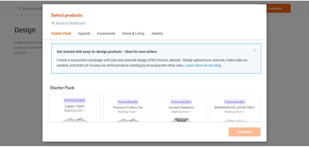
scroll to position [6, 0]
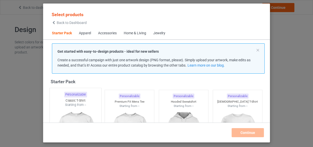
click at [68, 113] on div at bounding box center [76, 136] width 52 height 59
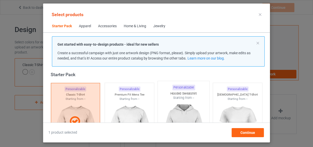
click at [124, 101] on img at bounding box center [129, 129] width 45 height 56
click at [170, 102] on img at bounding box center [183, 129] width 47 height 59
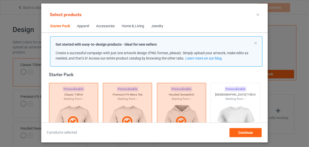
scroll to position [144, 0]
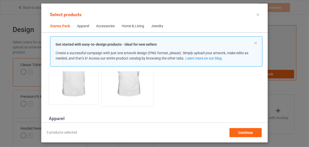
click at [80, 89] on img at bounding box center [73, 74] width 45 height 56
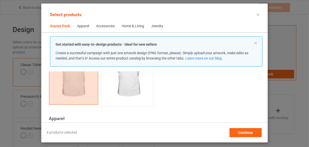
click at [118, 91] on img at bounding box center [127, 74] width 47 height 59
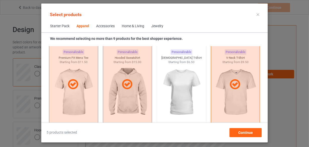
scroll to position [395, 0]
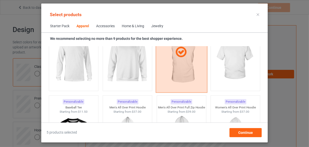
click at [84, 75] on img at bounding box center [73, 60] width 45 height 56
click at [118, 76] on img at bounding box center [127, 60] width 45 height 56
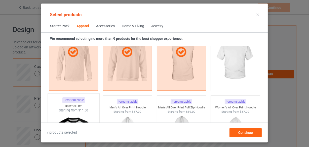
click at [219, 70] on img at bounding box center [235, 60] width 45 height 56
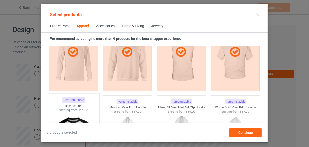
click at [74, 111] on div "Starting from $11.50" at bounding box center [74, 110] width 52 height 4
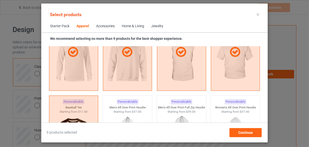
click at [127, 25] on div "Home & Living" at bounding box center [133, 26] width 22 height 5
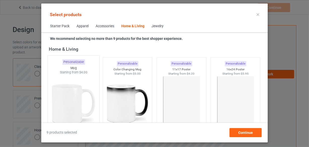
click at [78, 112] on img at bounding box center [73, 104] width 47 height 59
click at [132, 111] on img at bounding box center [127, 104] width 45 height 56
click at [182, 110] on img at bounding box center [181, 104] width 47 height 59
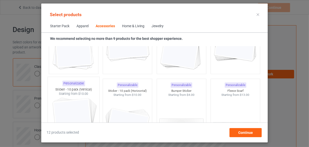
scroll to position [1951, 0]
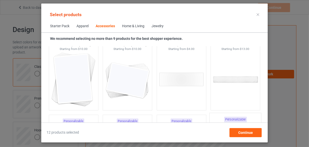
drag, startPoint x: 136, startPoint y: 90, endPoint x: 226, endPoint y: 122, distance: 95.1
click at [136, 90] on img at bounding box center [127, 79] width 45 height 56
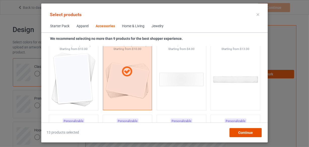
drag, startPoint x: 239, startPoint y: 133, endPoint x: 262, endPoint y: 90, distance: 49.0
click at [239, 133] on span "Continue" at bounding box center [245, 132] width 15 height 4
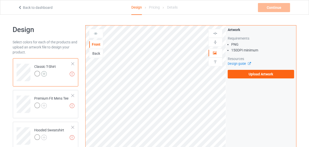
click at [44, 74] on img at bounding box center [44, 74] width 6 height 6
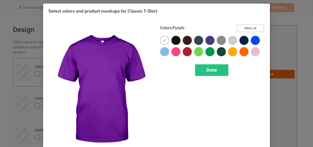
drag, startPoint x: 244, startPoint y: 29, endPoint x: 197, endPoint y: 25, distance: 47.8
click at [245, 29] on button "Select all" at bounding box center [249, 28] width 27 height 8
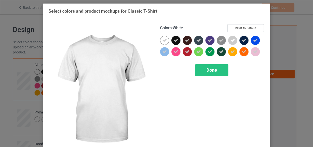
click at [164, 40] on icon at bounding box center [164, 40] width 5 height 5
click at [164, 40] on div at bounding box center [164, 40] width 9 height 9
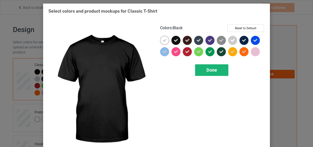
click at [204, 70] on div "Done" at bounding box center [211, 70] width 33 height 12
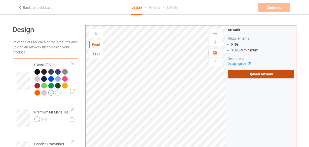
click at [262, 74] on label "Upload Artwork" at bounding box center [261, 74] width 67 height 9
click at [0, 0] on input "Upload Artwork" at bounding box center [0, 0] width 0 height 0
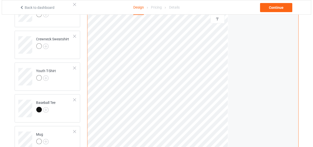
scroll to position [368, 0]
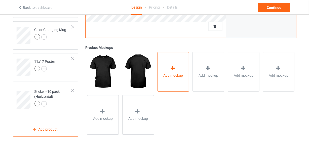
click at [160, 76] on div "Add mockup" at bounding box center [174, 72] width 32 height 40
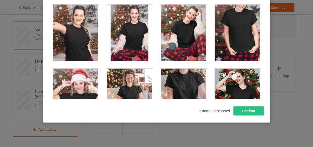
scroll to position [5065, 0]
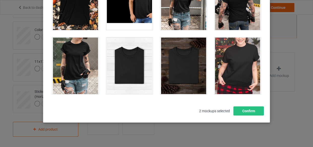
click at [133, 48] on div at bounding box center [129, 66] width 47 height 56
click at [166, 48] on div at bounding box center [183, 66] width 47 height 56
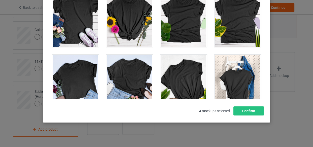
scroll to position [7026, 0]
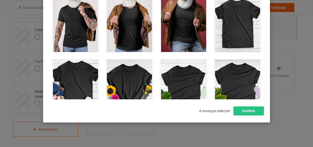
click at [235, 28] on div at bounding box center [237, 23] width 47 height 56
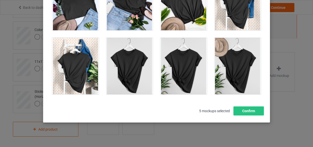
scroll to position [7186, 0]
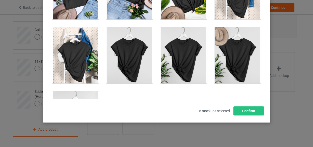
click at [82, 91] on div at bounding box center [75, 119] width 47 height 56
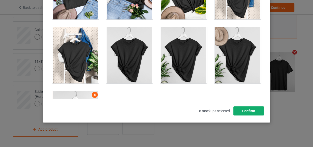
click at [250, 113] on button "Confirm" at bounding box center [248, 110] width 30 height 9
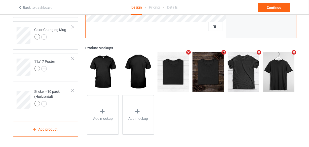
click at [62, 103] on div at bounding box center [53, 104] width 38 height 7
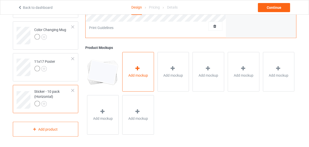
click at [134, 72] on div "Add mockup" at bounding box center [138, 72] width 32 height 40
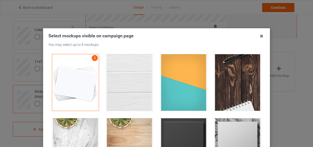
click at [131, 81] on div at bounding box center [129, 82] width 47 height 56
click at [172, 83] on div at bounding box center [183, 82] width 47 height 56
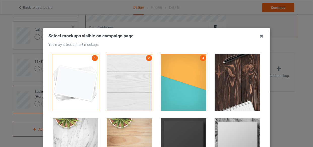
click at [222, 82] on div at bounding box center [237, 82] width 47 height 56
click at [186, 121] on div at bounding box center [183, 146] width 47 height 56
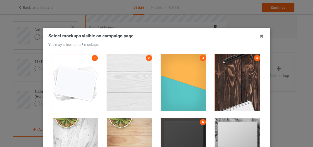
click at [217, 123] on div at bounding box center [237, 146] width 47 height 56
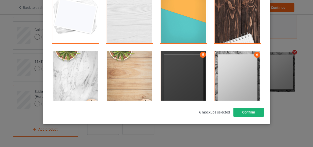
scroll to position [68, 0]
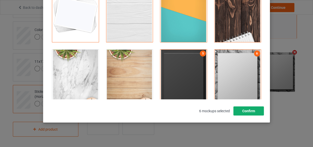
click at [246, 112] on button "Confirm" at bounding box center [248, 110] width 30 height 9
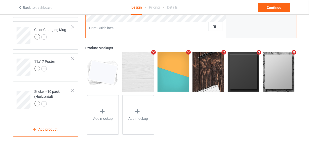
click at [63, 67] on td "11x17 Poster" at bounding box center [53, 65] width 43 height 21
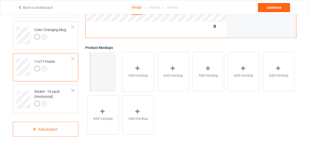
click at [136, 73] on span "Add mockup" at bounding box center [138, 75] width 20 height 5
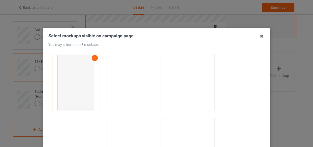
click at [136, 74] on div at bounding box center [129, 82] width 47 height 56
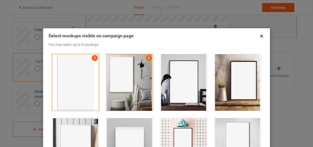
click at [179, 73] on div at bounding box center [183, 82] width 47 height 56
click at [125, 120] on div at bounding box center [129, 146] width 47 height 56
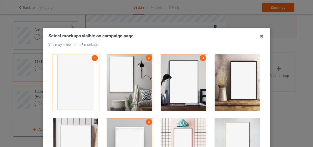
click at [176, 128] on div at bounding box center [183, 146] width 47 height 56
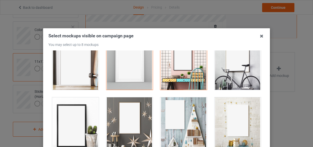
scroll to position [91, 0]
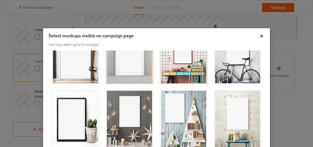
click at [138, 118] on div at bounding box center [129, 119] width 47 height 56
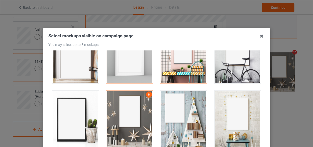
click at [163, 118] on div at bounding box center [183, 119] width 47 height 56
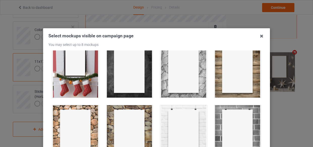
scroll to position [229, 0]
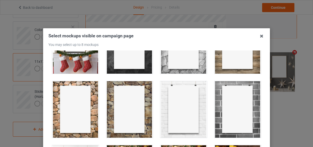
click at [223, 113] on div at bounding box center [237, 109] width 47 height 56
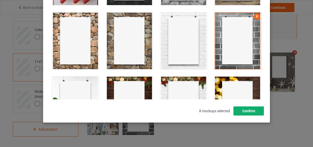
click at [242, 114] on button "Confirm" at bounding box center [248, 110] width 30 height 9
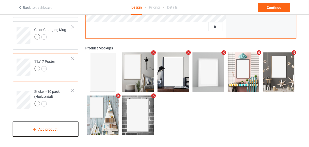
click at [51, 127] on div "Add product" at bounding box center [46, 129] width 66 height 15
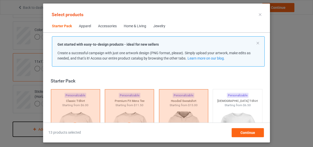
scroll to position [6, 0]
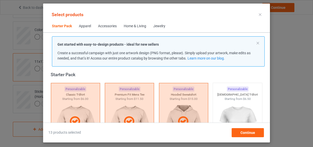
click at [141, 27] on div "Home & Living" at bounding box center [135, 26] width 22 height 5
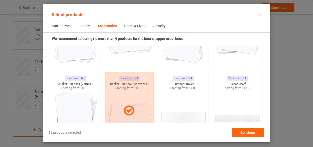
scroll to position [1973, 0]
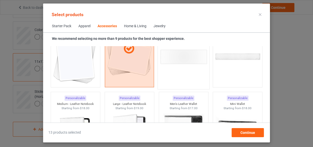
click at [81, 73] on img at bounding box center [75, 56] width 45 height 56
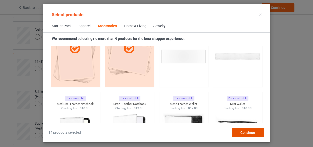
click at [241, 132] on span "Continue" at bounding box center [247, 132] width 15 height 4
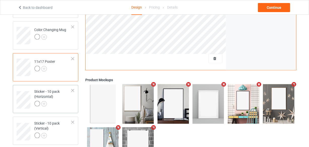
click at [50, 103] on div at bounding box center [53, 104] width 38 height 7
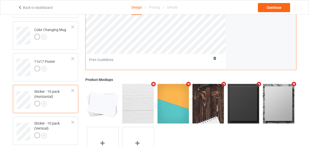
click at [133, 103] on img at bounding box center [137, 103] width 31 height 39
click at [57, 129] on div "Sticker - 10 pack (Vertical)" at bounding box center [53, 129] width 38 height 17
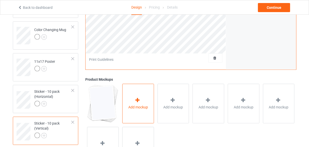
click at [147, 111] on div "Add mockup" at bounding box center [138, 104] width 32 height 40
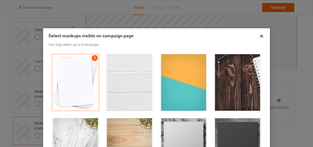
click at [109, 84] on div at bounding box center [129, 82] width 47 height 56
click at [167, 91] on div at bounding box center [183, 82] width 47 height 56
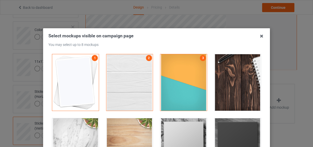
click at [241, 92] on div at bounding box center [237, 82] width 47 height 56
click at [189, 127] on div at bounding box center [183, 146] width 47 height 56
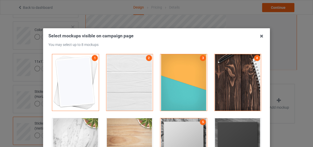
click at [244, 127] on div at bounding box center [237, 146] width 47 height 56
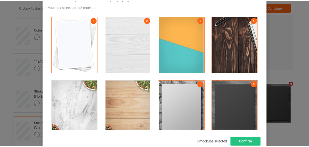
scroll to position [68, 0]
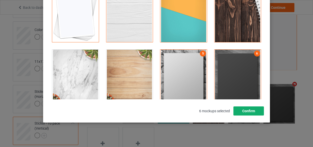
click at [248, 114] on button "Confirm" at bounding box center [248, 110] width 30 height 9
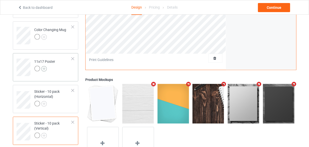
click at [43, 70] on img at bounding box center [44, 69] width 6 height 6
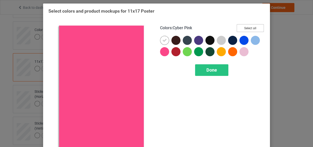
click at [241, 29] on button "Select all" at bounding box center [249, 28] width 27 height 8
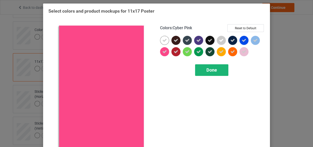
click at [215, 68] on span "Done" at bounding box center [211, 69] width 11 height 5
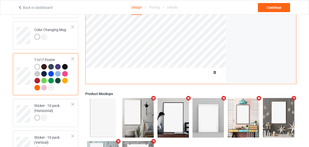
scroll to position [276, 0]
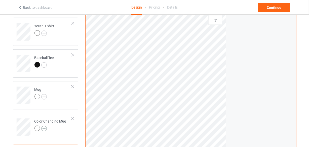
click at [45, 127] on img at bounding box center [44, 129] width 6 height 6
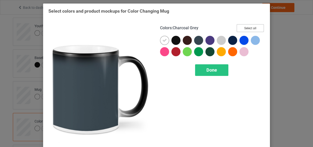
click at [240, 27] on button "Select all" at bounding box center [249, 28] width 27 height 8
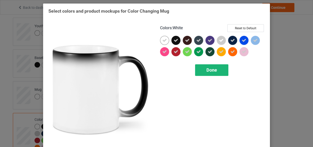
click at [215, 72] on div "Done" at bounding box center [211, 70] width 33 height 12
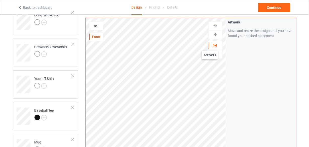
scroll to position [208, 0]
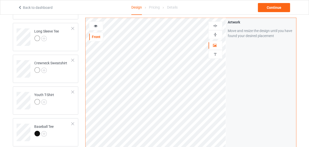
click at [216, 35] on img at bounding box center [215, 34] width 5 height 5
drag, startPoint x: 90, startPoint y: 28, endPoint x: 110, endPoint y: 40, distance: 23.5
click at [90, 28] on div at bounding box center [96, 25] width 14 height 5
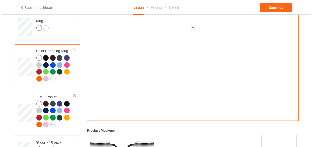
scroll to position [368, 0]
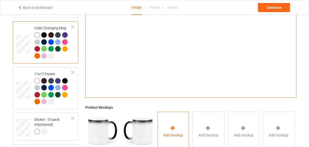
click at [176, 118] on div "Add mockup" at bounding box center [174, 132] width 32 height 40
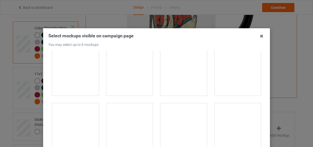
scroll to position [870, 0]
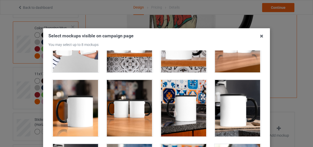
click at [80, 105] on div at bounding box center [75, 108] width 47 height 56
click at [160, 105] on div at bounding box center [183, 108] width 47 height 56
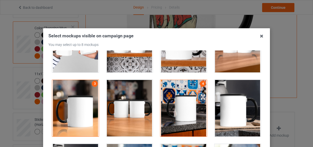
drag, startPoint x: 123, startPoint y: 103, endPoint x: 199, endPoint y: 104, distance: 76.6
click at [124, 103] on div at bounding box center [129, 108] width 47 height 56
click at [231, 101] on div at bounding box center [237, 108] width 47 height 56
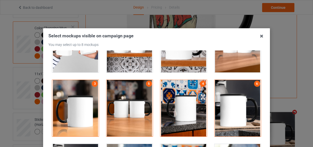
scroll to position [893, 0]
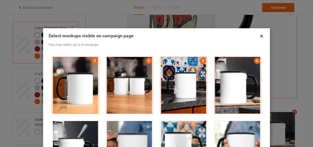
click at [75, 122] on div at bounding box center [75, 149] width 47 height 56
click at [237, 133] on div at bounding box center [237, 149] width 47 height 56
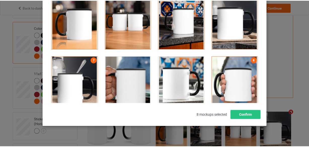
scroll to position [68, 0]
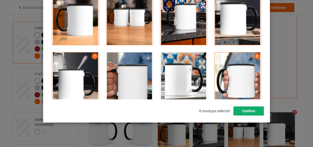
click at [254, 111] on button "Confirm" at bounding box center [248, 110] width 30 height 9
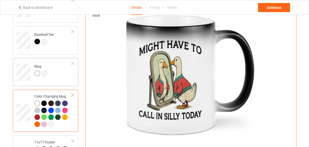
scroll to position [299, 0]
click at [44, 73] on img at bounding box center [44, 74] width 6 height 6
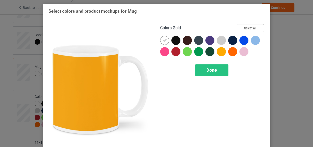
click at [246, 26] on button "Select all" at bounding box center [249, 28] width 27 height 8
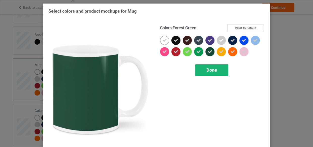
click at [201, 68] on div "Done" at bounding box center [211, 70] width 33 height 12
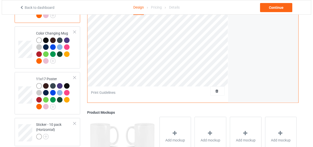
scroll to position [414, 0]
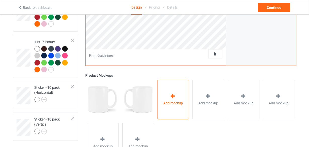
click at [167, 99] on div "Add mockup" at bounding box center [174, 100] width 32 height 40
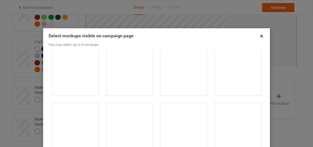
scroll to position [801, 0]
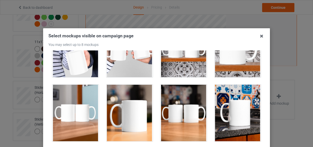
drag, startPoint x: 75, startPoint y: 97, endPoint x: 122, endPoint y: 101, distance: 47.5
click at [75, 97] on div at bounding box center [75, 113] width 47 height 56
click at [125, 101] on div at bounding box center [129, 113] width 47 height 56
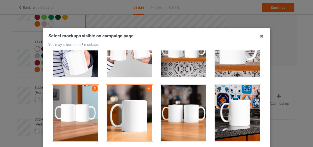
click at [175, 101] on div at bounding box center [183, 113] width 47 height 56
click at [241, 100] on div at bounding box center [237, 113] width 47 height 56
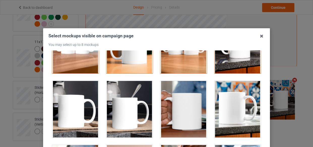
scroll to position [870, 0]
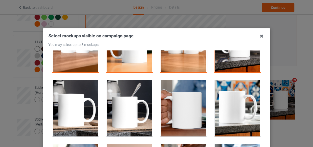
click at [191, 102] on div at bounding box center [183, 108] width 47 height 56
click at [240, 102] on div at bounding box center [237, 108] width 47 height 56
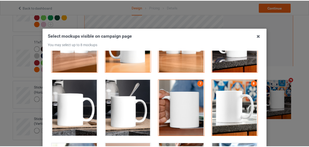
scroll to position [68, 0]
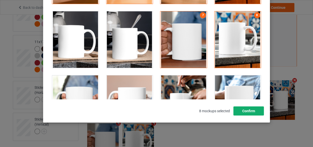
click at [246, 110] on button "Confirm" at bounding box center [248, 110] width 30 height 9
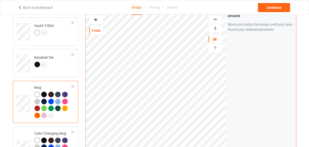
scroll to position [276, 0]
click at [46, 65] on img at bounding box center [44, 65] width 6 height 6
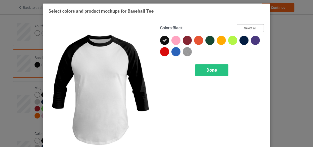
click at [242, 29] on button "Select all" at bounding box center [249, 28] width 27 height 8
click at [208, 69] on span "Done" at bounding box center [211, 69] width 11 height 5
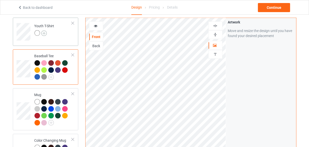
click at [45, 32] on img at bounding box center [44, 33] width 6 height 6
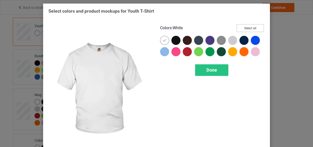
click at [243, 27] on button "Select all" at bounding box center [249, 28] width 27 height 8
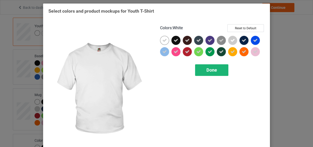
click at [212, 65] on div "Done" at bounding box center [211, 70] width 33 height 12
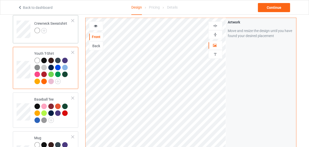
scroll to position [208, 0]
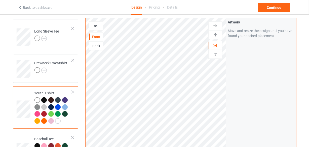
click at [44, 73] on div at bounding box center [50, 70] width 33 height 7
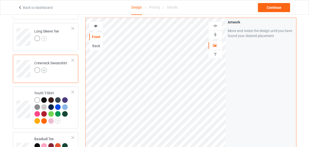
click at [44, 70] on img at bounding box center [44, 70] width 6 height 6
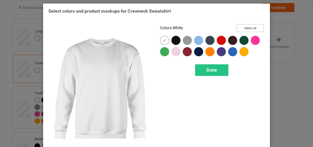
click at [242, 29] on button "Select all" at bounding box center [249, 28] width 27 height 8
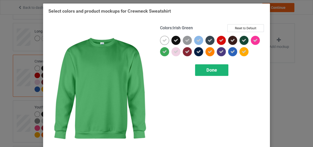
click at [209, 68] on span "Done" at bounding box center [211, 69] width 11 height 5
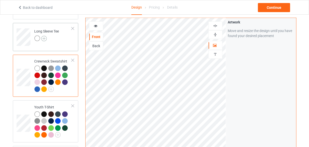
click at [45, 37] on img at bounding box center [44, 39] width 6 height 6
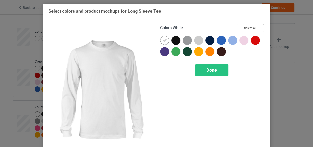
click at [243, 30] on button "Select all" at bounding box center [249, 28] width 27 height 8
click at [202, 67] on div "Done" at bounding box center [211, 70] width 33 height 12
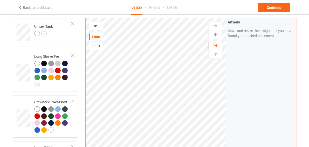
scroll to position [162, 0]
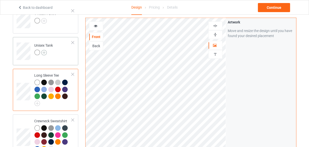
click at [44, 52] on img at bounding box center [44, 53] width 6 height 6
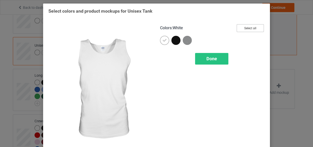
click at [238, 25] on button "Select all" at bounding box center [249, 28] width 27 height 8
click at [209, 53] on div "Done" at bounding box center [211, 59] width 33 height 12
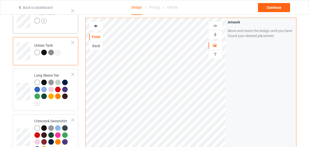
click at [45, 20] on img at bounding box center [44, 21] width 6 height 6
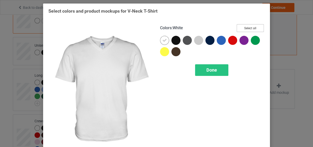
drag, startPoint x: 246, startPoint y: 29, endPoint x: 194, endPoint y: 34, distance: 52.2
click at [246, 28] on button "Select all" at bounding box center [249, 28] width 27 height 8
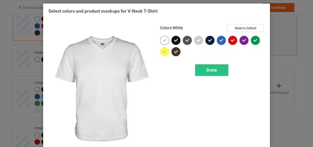
click at [165, 38] on icon at bounding box center [164, 40] width 5 height 5
click at [174, 40] on icon at bounding box center [176, 40] width 5 height 5
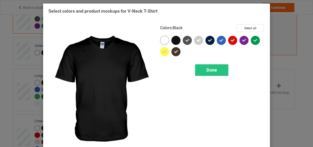
click at [174, 40] on div at bounding box center [175, 40] width 9 height 9
click at [161, 40] on div at bounding box center [164, 40] width 9 height 9
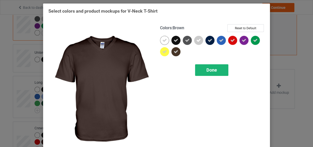
click at [206, 67] on span "Done" at bounding box center [211, 69] width 11 height 5
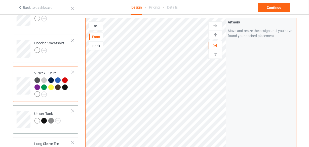
scroll to position [93, 0]
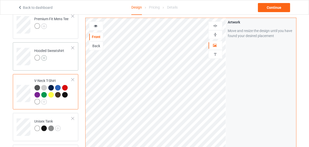
click at [44, 57] on img at bounding box center [44, 58] width 6 height 6
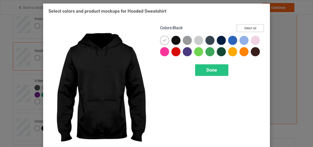
drag, startPoint x: 238, startPoint y: 27, endPoint x: 161, endPoint y: 40, distance: 78.6
click at [239, 27] on button "Select all" at bounding box center [249, 28] width 27 height 8
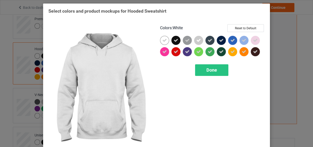
click at [162, 40] on icon at bounding box center [164, 40] width 5 height 5
click at [176, 41] on icon at bounding box center [176, 40] width 5 height 5
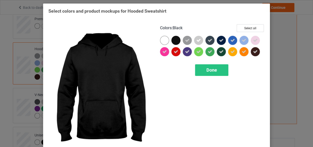
click at [176, 42] on div at bounding box center [175, 40] width 9 height 9
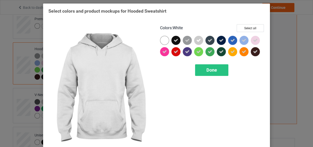
click at [160, 42] on div at bounding box center [164, 40] width 9 height 9
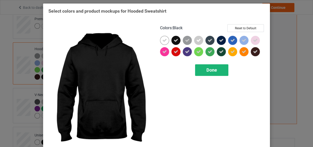
click at [198, 67] on div "Done" at bounding box center [211, 70] width 33 height 12
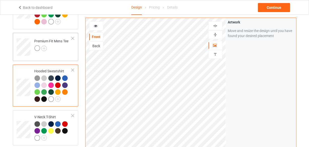
scroll to position [48, 0]
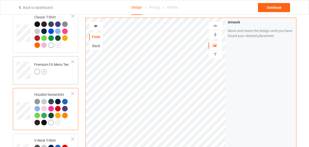
click at [44, 70] on img at bounding box center [44, 72] width 6 height 6
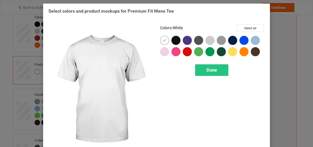
click at [162, 40] on icon at bounding box center [164, 40] width 5 height 5
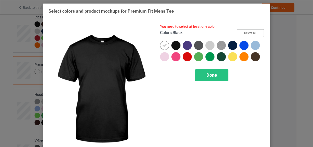
click at [236, 32] on button "Select all" at bounding box center [249, 33] width 27 height 8
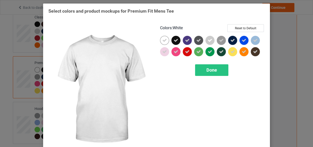
click at [163, 40] on icon at bounding box center [164, 40] width 5 height 5
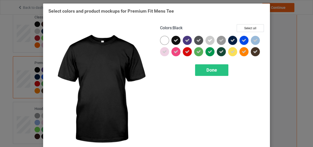
click at [171, 42] on div at bounding box center [175, 40] width 9 height 9
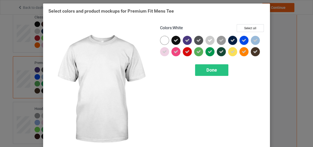
click at [163, 42] on div at bounding box center [164, 40] width 9 height 9
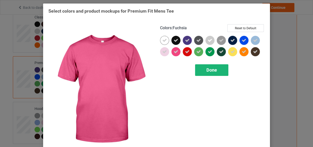
click at [204, 70] on div "Done" at bounding box center [211, 70] width 33 height 12
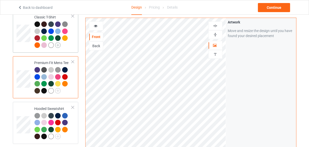
click at [59, 47] on img at bounding box center [58, 45] width 6 height 6
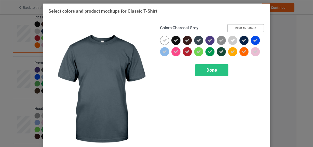
click at [231, 28] on button "Reset to Default" at bounding box center [245, 28] width 37 height 8
click at [231, 28] on div "Colors : Charcoal Grey Reset to Default" at bounding box center [212, 30] width 105 height 12
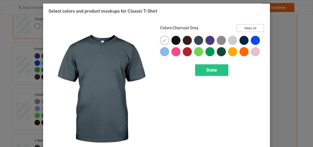
click at [237, 27] on button "Select all" at bounding box center [249, 28] width 27 height 8
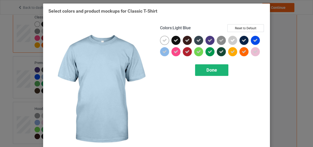
click at [209, 69] on span "Done" at bounding box center [211, 69] width 11 height 5
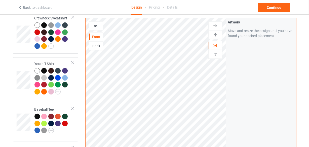
scroll to position [525, 0]
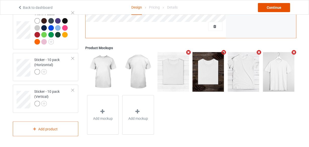
click at [263, 9] on div "Continue" at bounding box center [274, 7] width 32 height 9
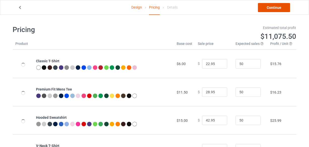
click at [273, 7] on link "Continue" at bounding box center [274, 7] width 32 height 9
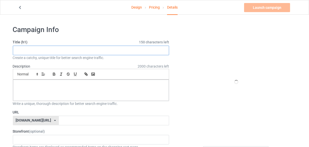
click at [95, 49] on input "text" at bounding box center [91, 51] width 157 height 10
paste input "Goose Might Have To Call In Silly [DATE]"
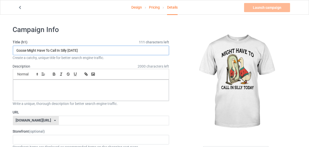
type input "Goose Might Have To Call In Silly [DATE]"
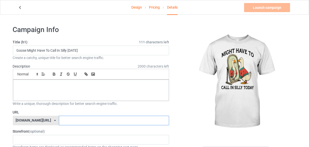
click at [62, 119] on input "text" at bounding box center [114, 121] width 110 height 10
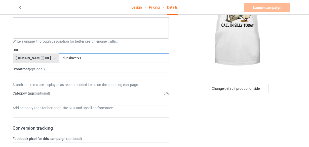
scroll to position [68, 0]
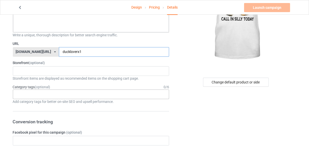
type input "duckloverx1"
click at [67, 97] on div "Age > [DEMOGRAPHIC_DATA] > 1 Age > [DEMOGRAPHIC_DATA] Months > 1 Month Age > [D…" at bounding box center [91, 94] width 157 height 10
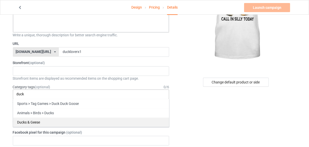
type input "duck"
click at [68, 121] on div "Ducks & Geese" at bounding box center [91, 121] width 156 height 9
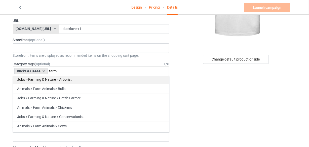
scroll to position [0, 0]
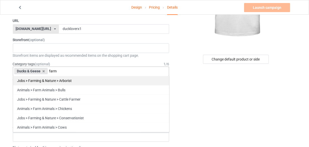
type input "farm"
click at [58, 106] on div "Animals > Farm Animals > Chickens" at bounding box center [91, 108] width 156 height 9
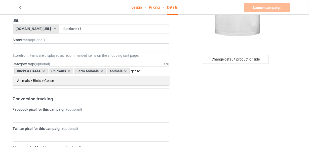
type input "geese"
click at [129, 82] on div "Animals > Birds > Geese" at bounding box center [91, 80] width 156 height 9
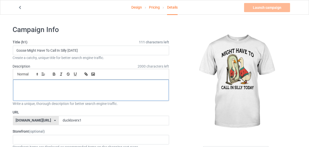
click at [106, 90] on div at bounding box center [91, 90] width 156 height 21
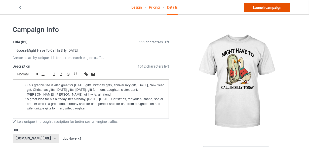
click at [249, 9] on link "Launch campaign" at bounding box center [267, 7] width 46 height 9
